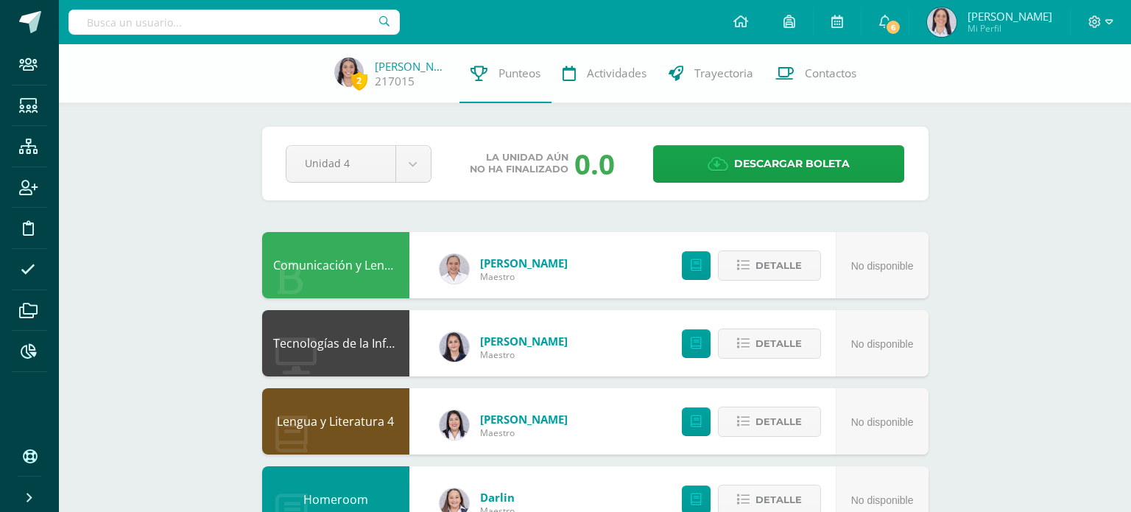
click at [218, 32] on input "text" at bounding box center [234, 22] width 331 height 25
click at [252, 29] on input "text" at bounding box center [234, 22] width 331 height 25
click at [310, 24] on input "text" at bounding box center [234, 22] width 331 height 25
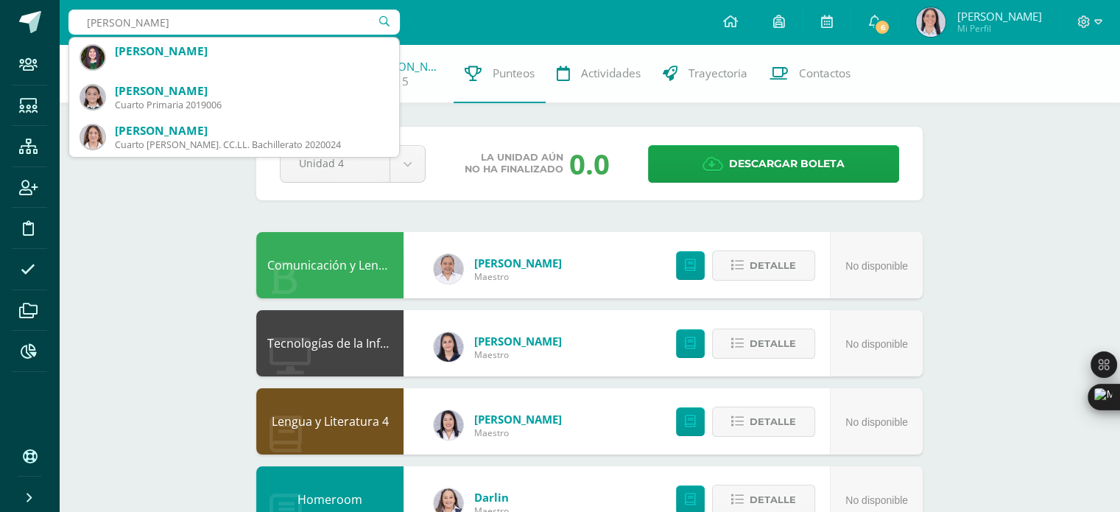
type input "[PERSON_NAME]"
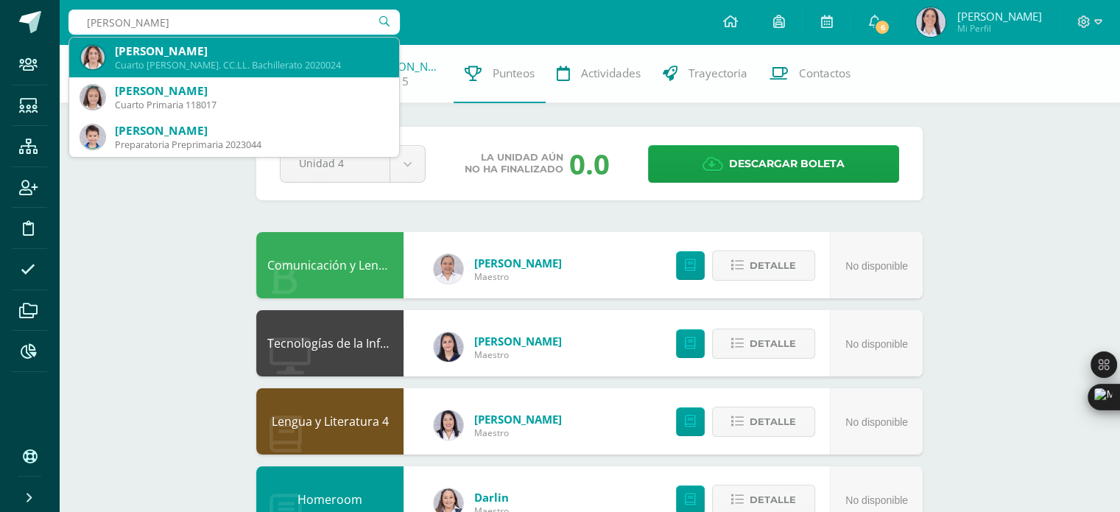
click at [242, 51] on div "[PERSON_NAME]" at bounding box center [251, 50] width 273 height 15
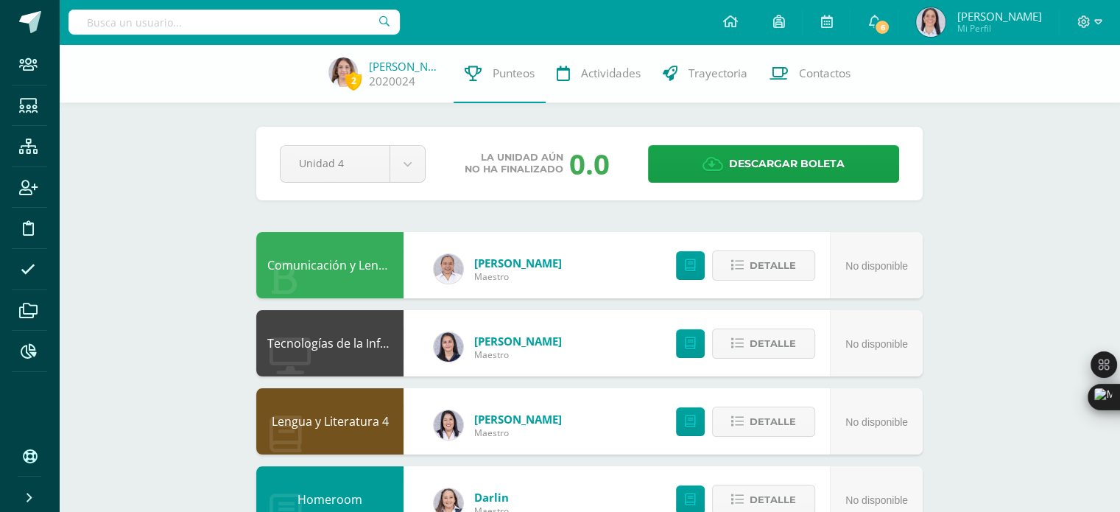
click at [413, 188] on div "Pendiente Unidad 4 Unidad 1 Unidad 2 Unidad 3 Unidad 4 La unidad aún no ha fina…" at bounding box center [589, 164] width 667 height 74
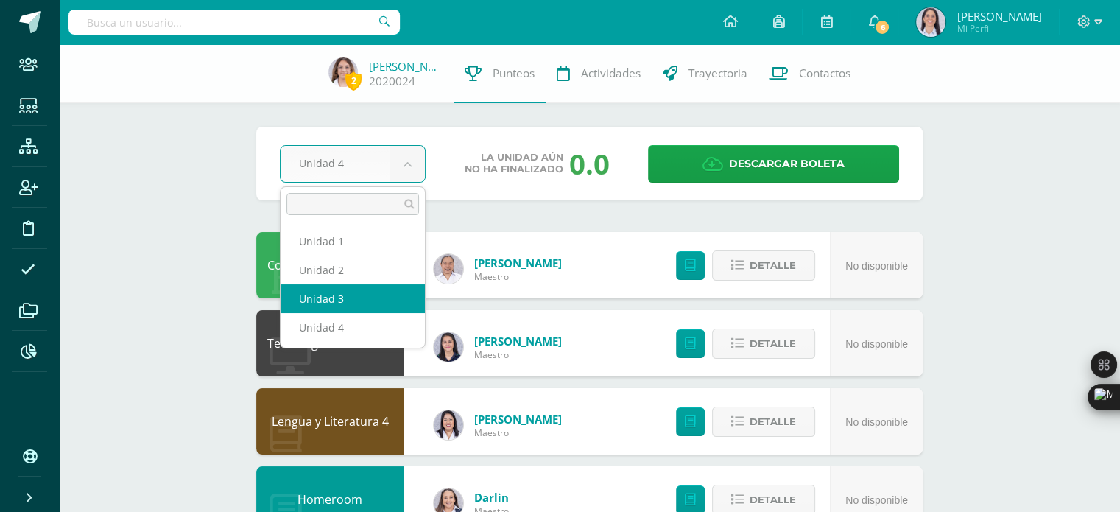
select select "Unidad 3"
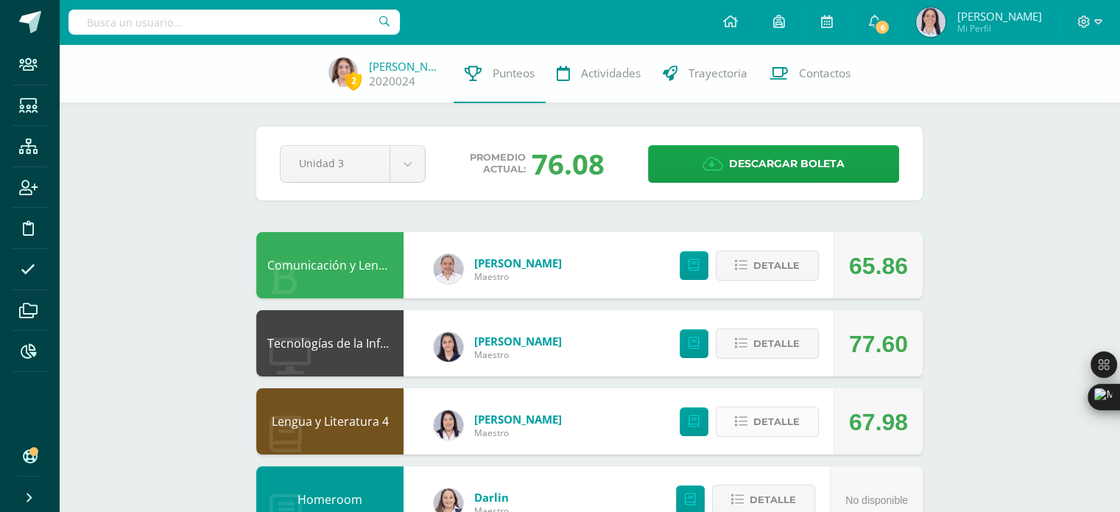
click at [757, 421] on span "Detalle" at bounding box center [777, 421] width 46 height 27
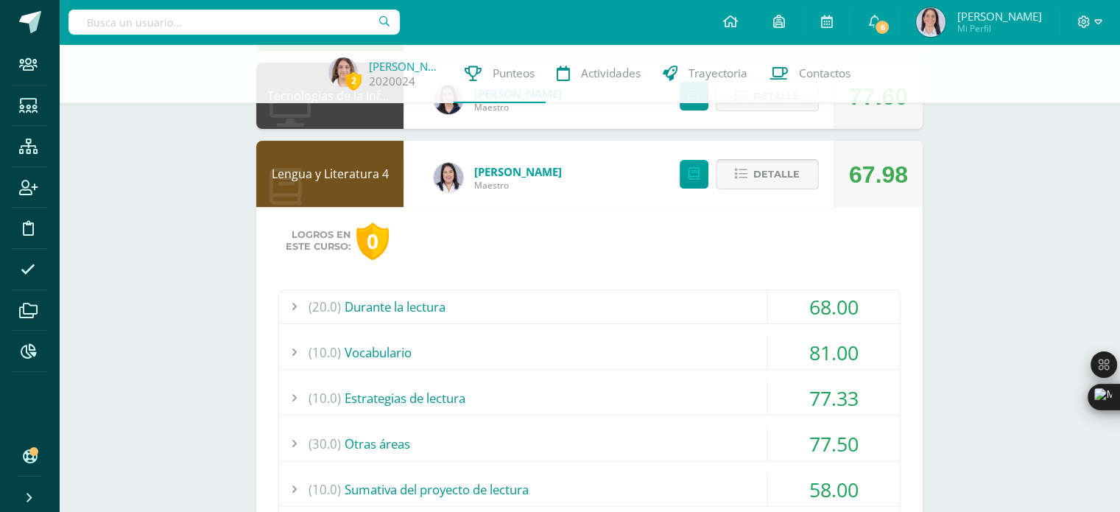
scroll to position [249, 0]
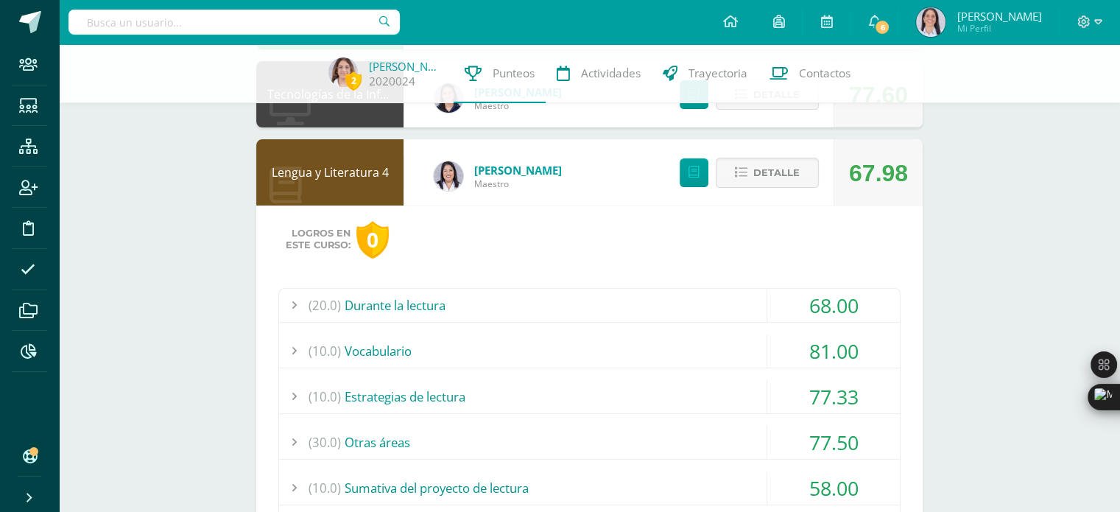
click at [519, 306] on div "(20.0) Durante la lectura" at bounding box center [589, 305] width 621 height 33
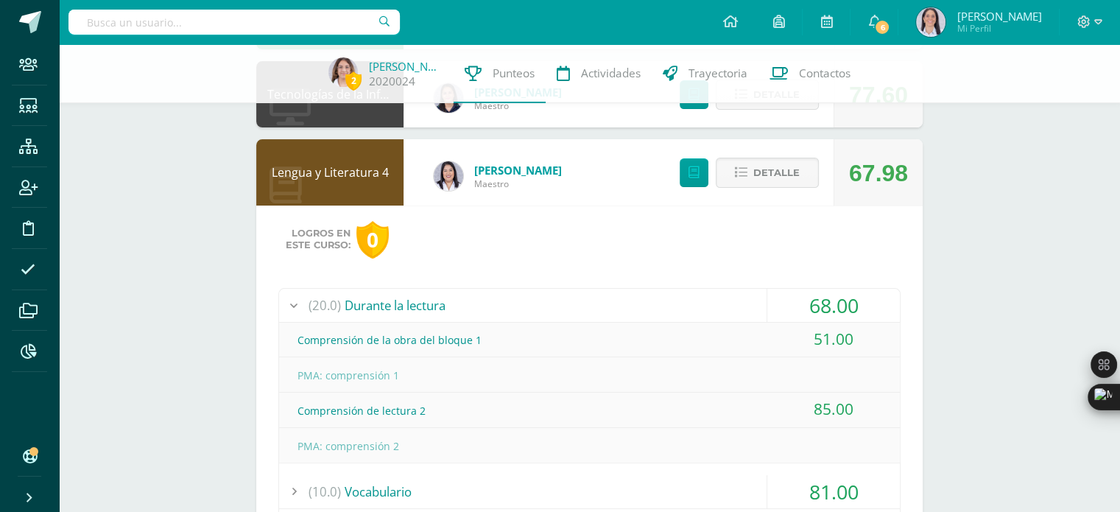
scroll to position [250, 0]
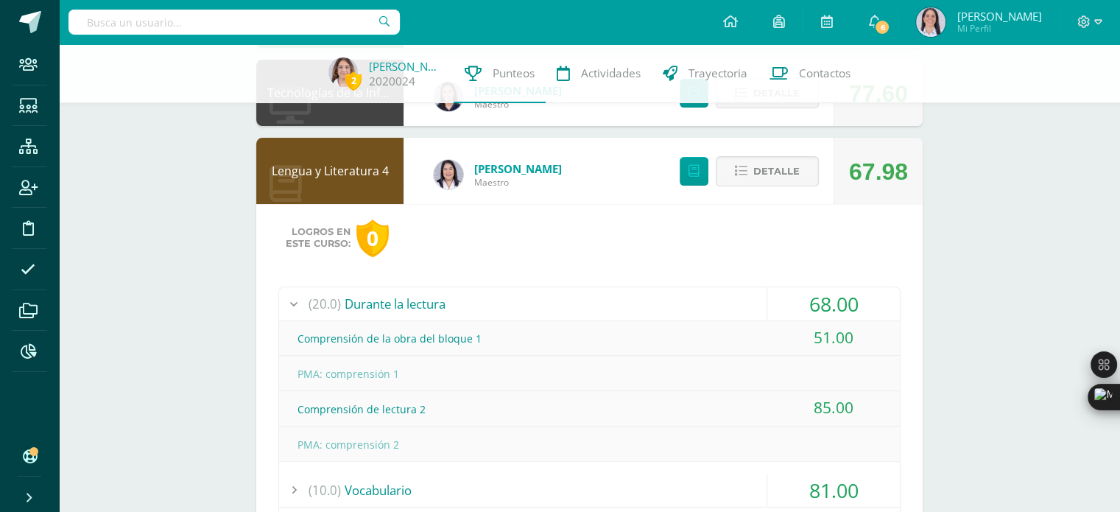
click at [492, 304] on div "(20.0) Durante la lectura" at bounding box center [589, 303] width 621 height 33
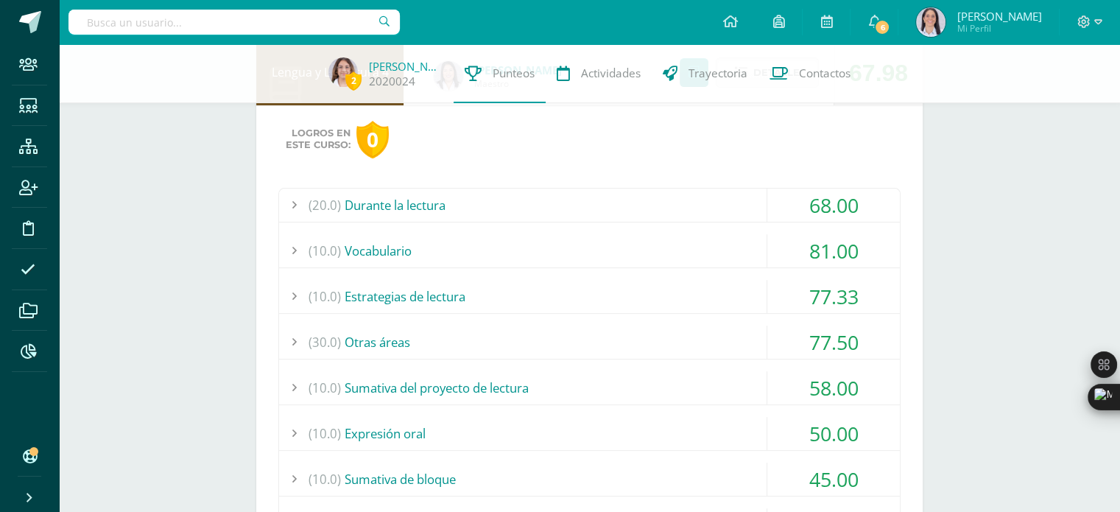
scroll to position [356, 0]
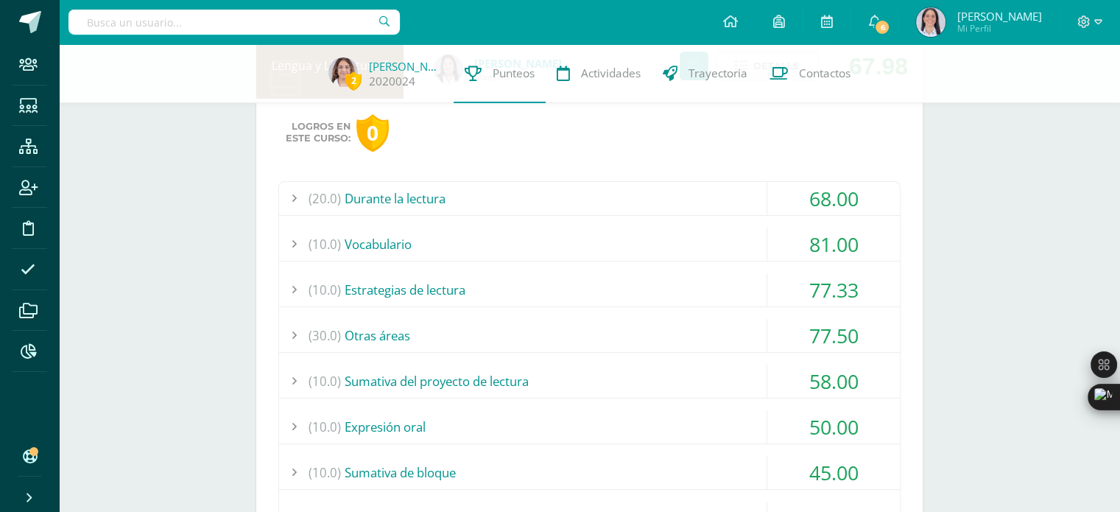
click at [424, 399] on div "(20.0) Durante la lectura 68.00 Comprensión de la obra del bloque 1 51.00 (100)" at bounding box center [589, 375] width 622 height 389
click at [433, 385] on div "(10.0) Sumativa del proyecto de lectura" at bounding box center [589, 381] width 621 height 33
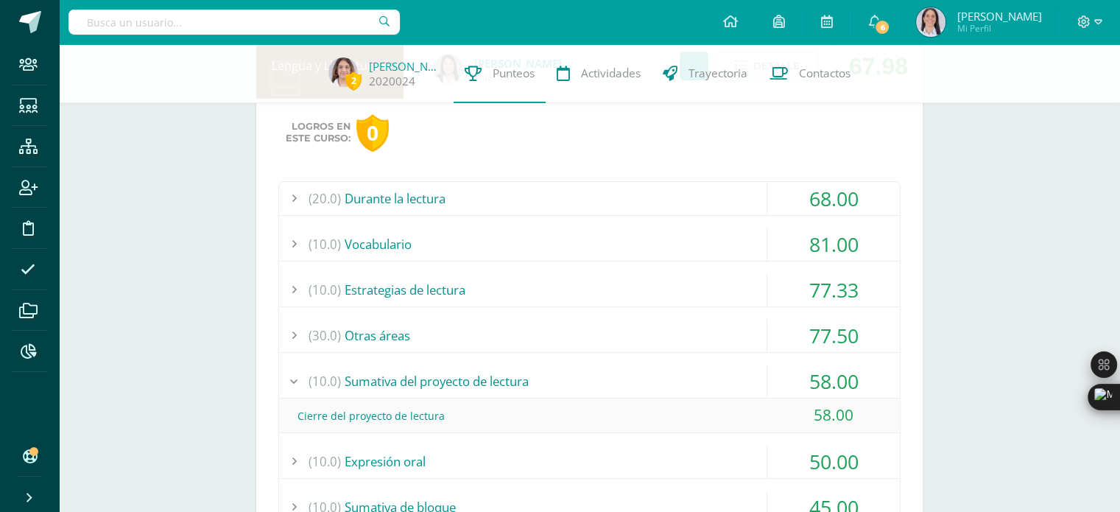
click at [422, 374] on div "(10.0) Sumativa del proyecto de lectura" at bounding box center [589, 381] width 621 height 33
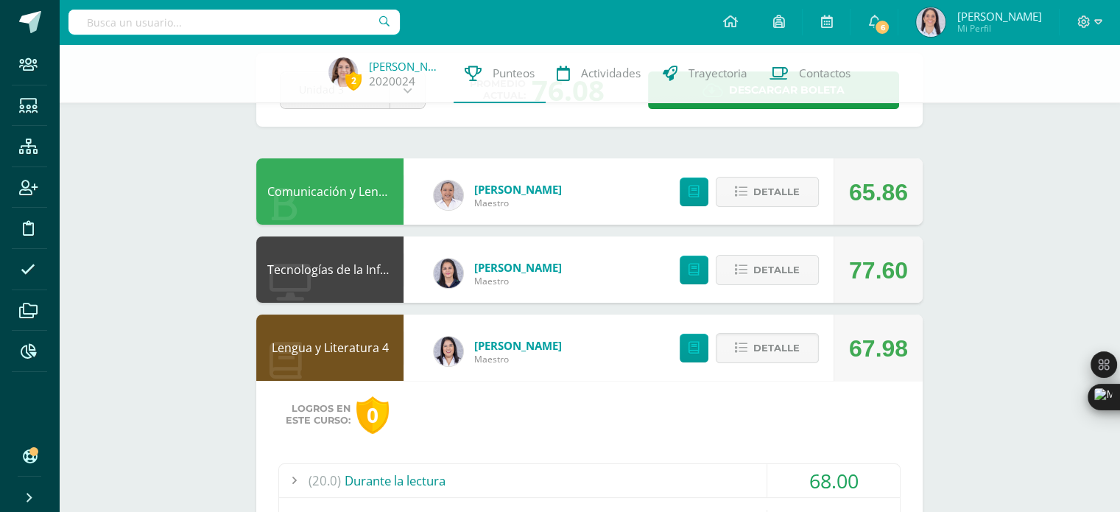
scroll to position [0, 0]
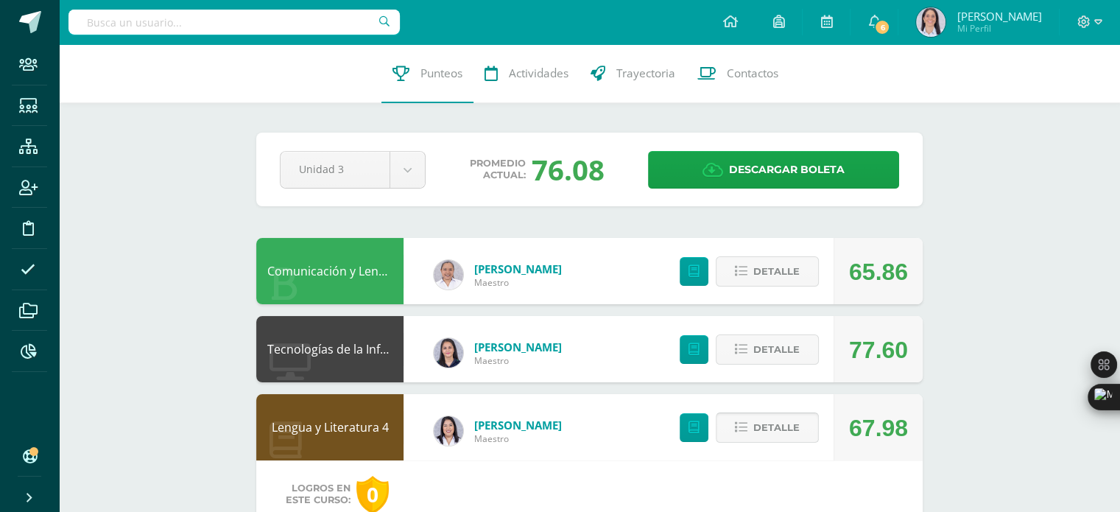
click at [776, 424] on span "Detalle" at bounding box center [777, 427] width 46 height 27
